Goal: Navigation & Orientation: Find specific page/section

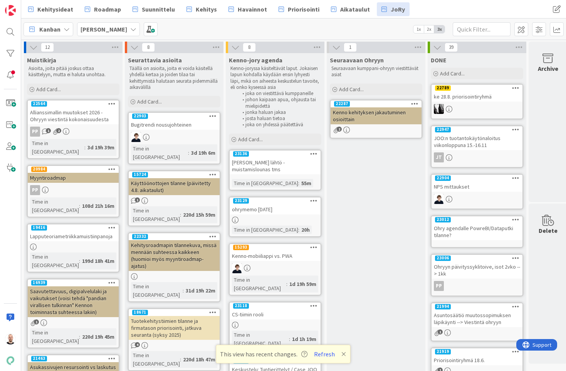
click at [270, 164] on div "[PERSON_NAME] lähtö - muistamislounas tms" at bounding box center [275, 166] width 91 height 17
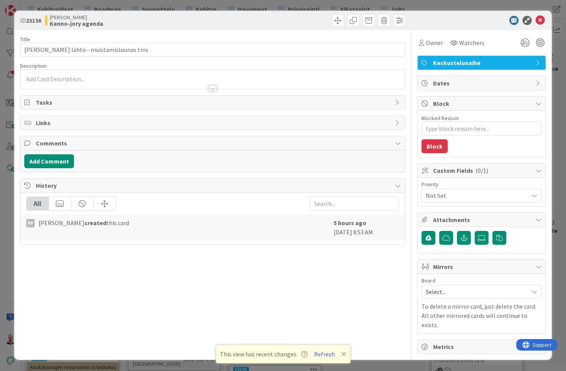
click at [293, 6] on div "ID 23136 Kenno JoRy Kenno-jory agenda Title 47 / 128 Timo ohjausryhmästä lähtö …" at bounding box center [283, 185] width 566 height 371
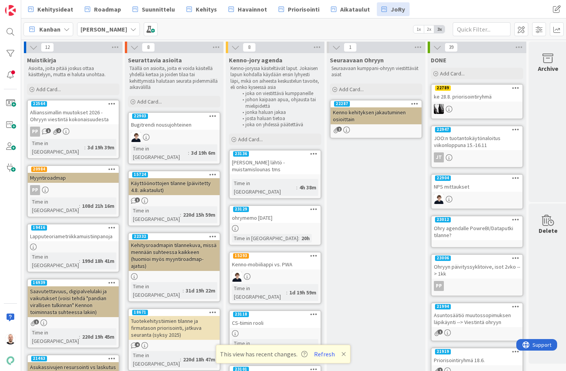
click at [265, 225] on div at bounding box center [275, 228] width 91 height 7
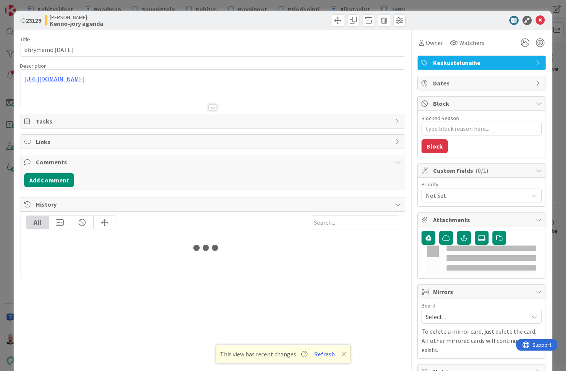
type textarea "x"
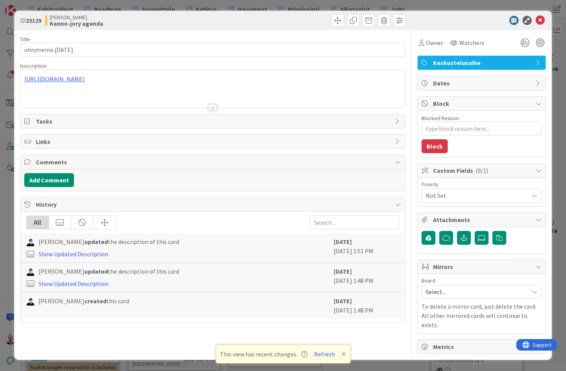
click at [259, 80] on div "https://pandiafioy.sharepoint.com/:w:/r/sites/PandiaSopimukset/_layouts/15/Doc.…" at bounding box center [212, 89] width 385 height 38
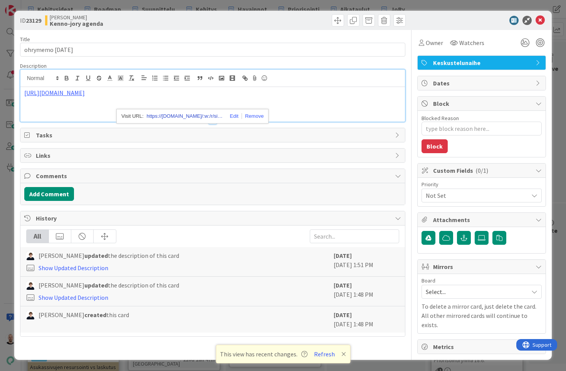
click at [206, 116] on link "https://pandiafioy.sharepoint.com/:w:/r/sites/PandiaSopimukset/_layouts/15/Doc.…" at bounding box center [185, 116] width 77 height 10
click at [431, 5] on div "ID 23129 Kenno JoRy Kenno-jory agenda Title 17 / 128 ohrymemo 4.9.2025 Descript…" at bounding box center [283, 185] width 566 height 371
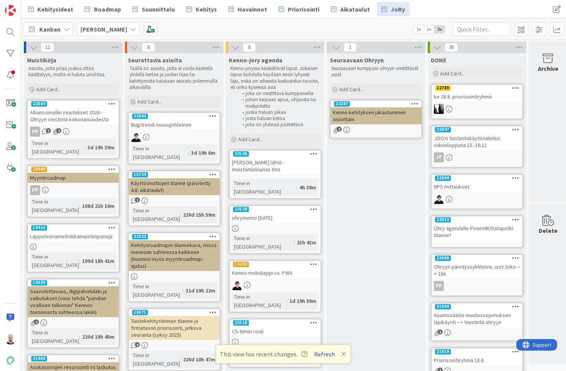
click at [322, 354] on button "Refresh" at bounding box center [324, 354] width 26 height 10
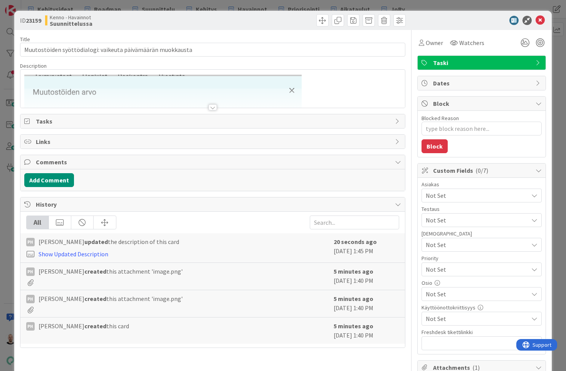
type textarea "x"
click at [211, 109] on div at bounding box center [212, 107] width 8 height 6
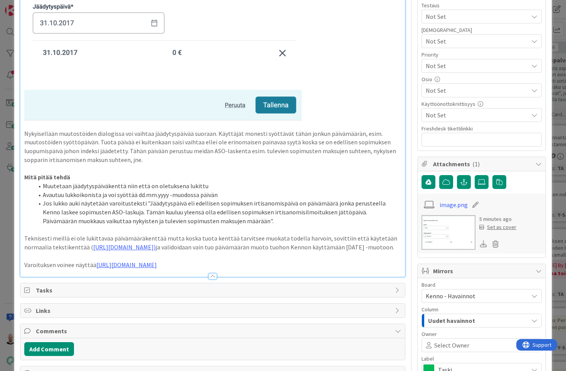
scroll to position [206, 0]
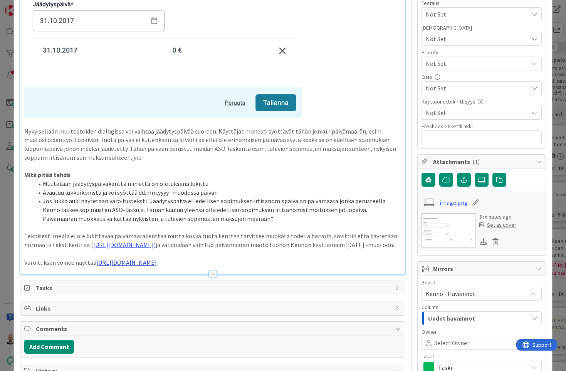
click at [157, 266] on link "https://design.pandia.fi/?path=/story/components-alert--warning" at bounding box center [126, 263] width 60 height 8
click at [186, 282] on link "https://design.pandia.fi/?path=/story/components-alert--warning" at bounding box center [159, 282] width 53 height 10
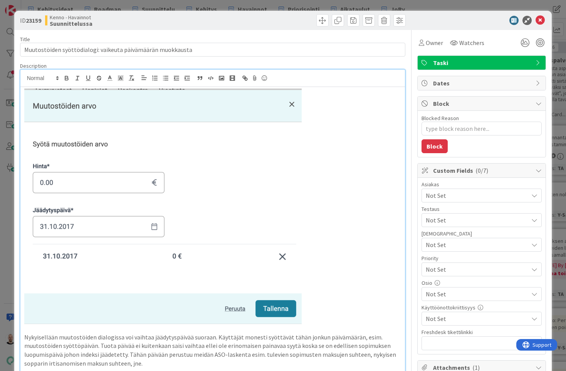
scroll to position [0, 0]
click at [406, 4] on div "ID 23159 Kenno - Havainnot Suunnittelussa Title 59 / 128 Muutostöiden syöttödia…" at bounding box center [283, 185] width 566 height 371
